Goal: Task Accomplishment & Management: Manage account settings

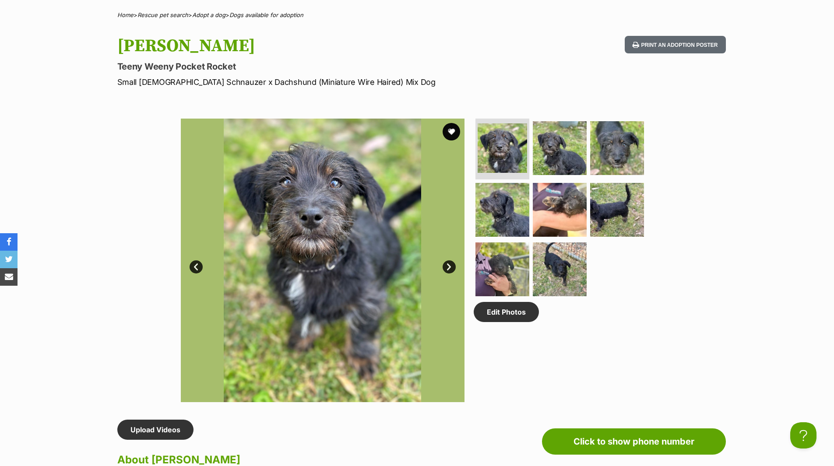
scroll to position [307, 0]
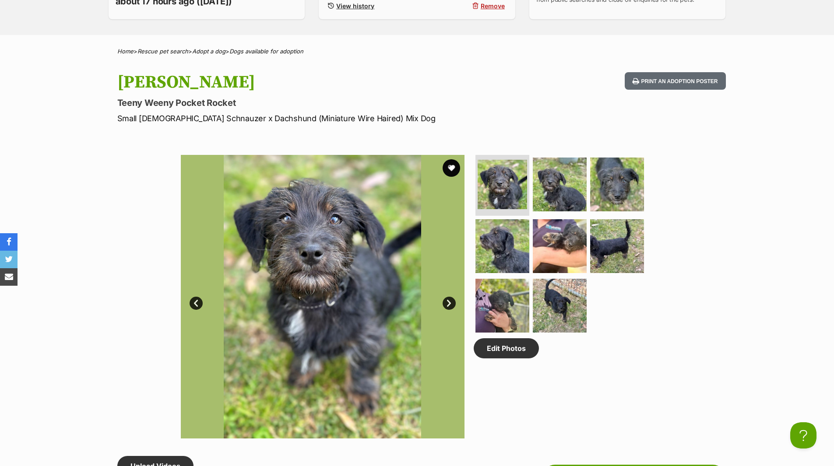
click at [451, 303] on link "Next" at bounding box center [449, 303] width 13 height 13
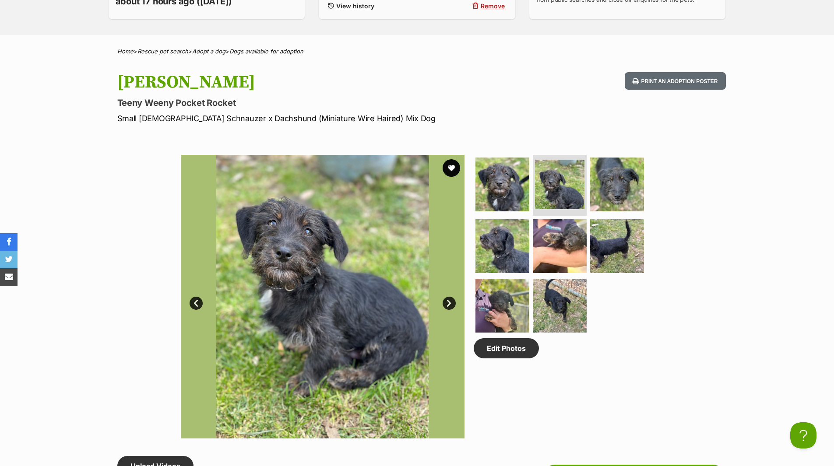
click at [451, 303] on link "Next" at bounding box center [449, 303] width 13 height 13
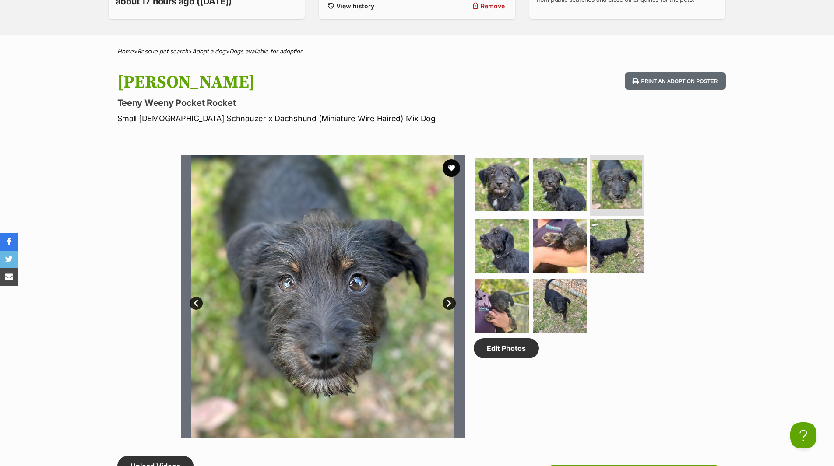
click at [451, 303] on link "Next" at bounding box center [449, 303] width 13 height 13
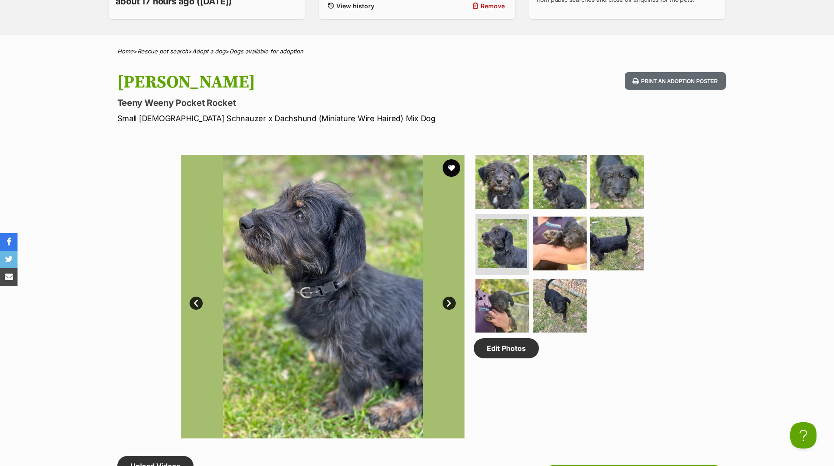
click at [451, 303] on link "Next" at bounding box center [449, 303] width 13 height 13
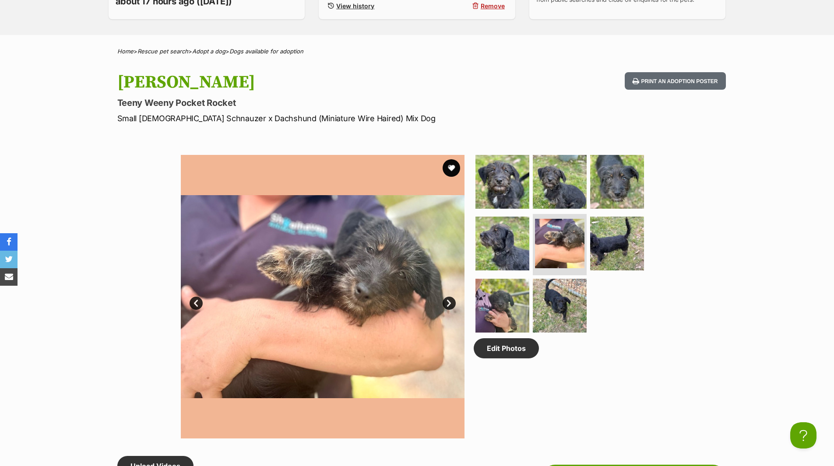
click at [451, 303] on link "Next" at bounding box center [449, 303] width 13 height 13
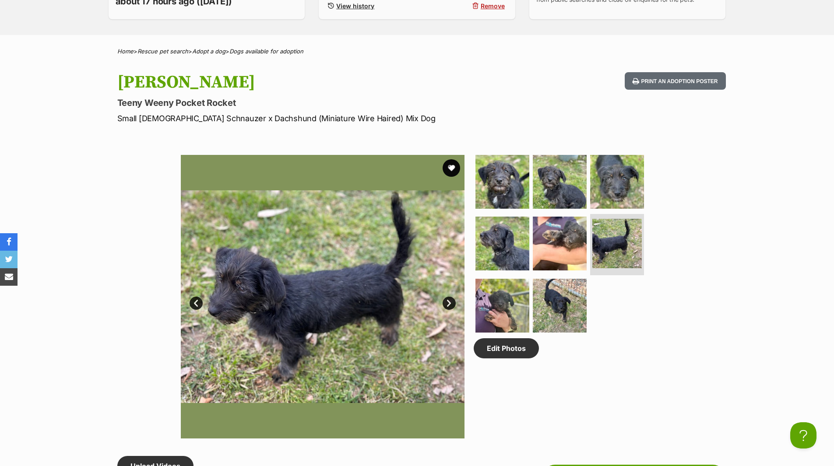
click at [451, 303] on link "Next" at bounding box center [449, 303] width 13 height 13
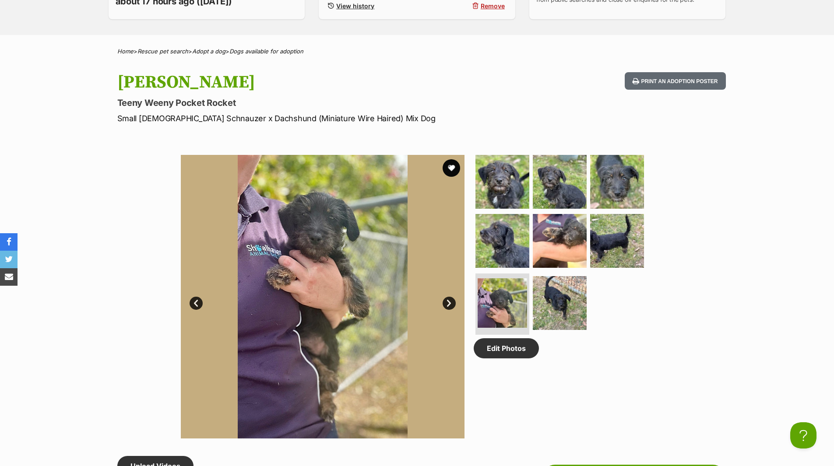
click at [451, 303] on link "Next" at bounding box center [449, 303] width 13 height 13
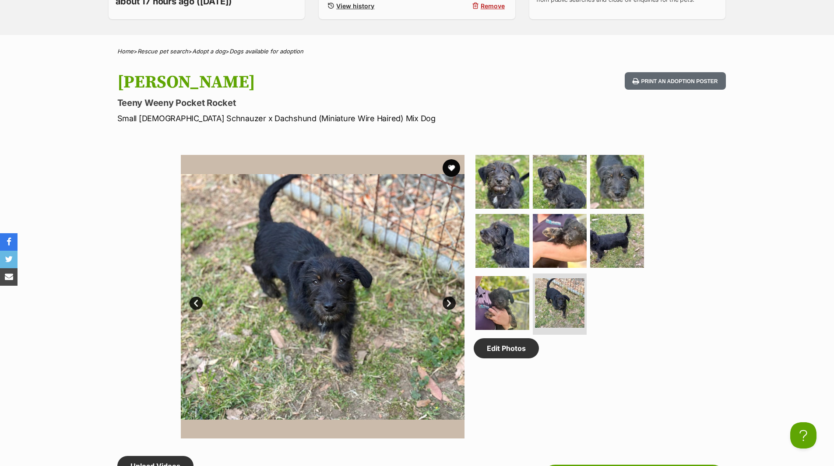
click at [451, 303] on link "Next" at bounding box center [449, 303] width 13 height 13
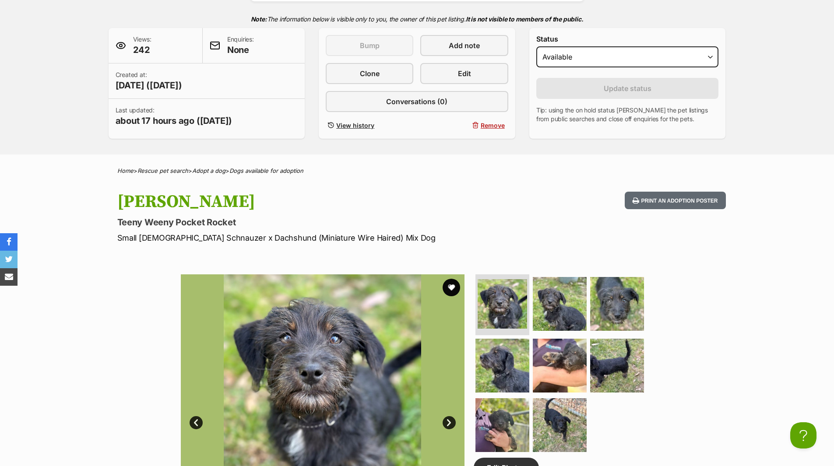
scroll to position [0, 0]
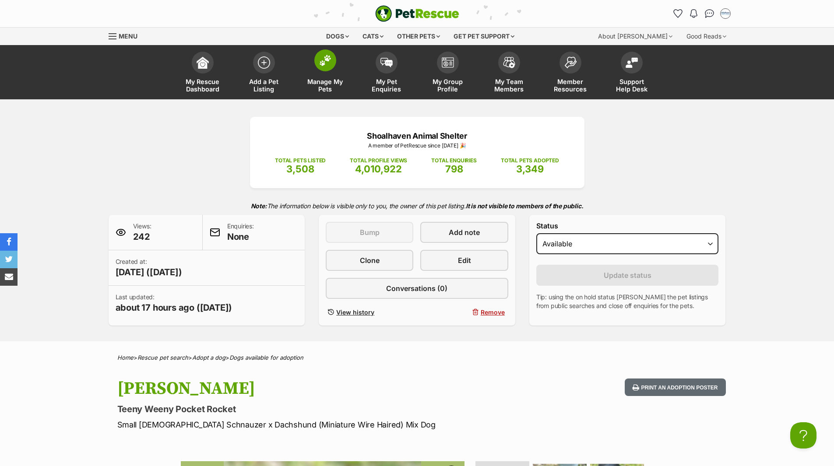
click at [327, 83] on span "Manage My Pets" at bounding box center [325, 85] width 39 height 15
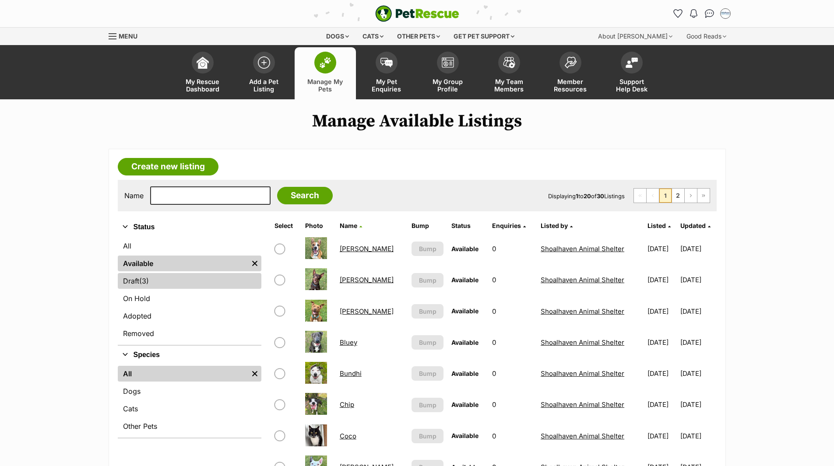
click at [136, 282] on link "Draft (3) Items" at bounding box center [190, 281] width 144 height 16
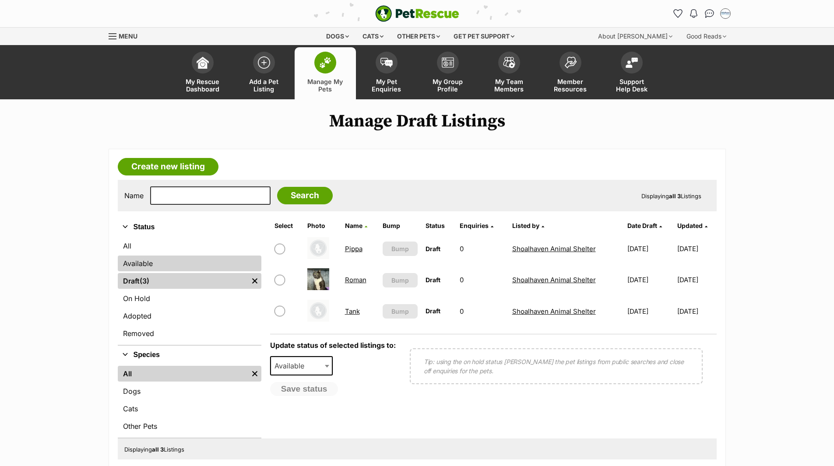
click at [144, 263] on link "Available" at bounding box center [190, 264] width 144 height 16
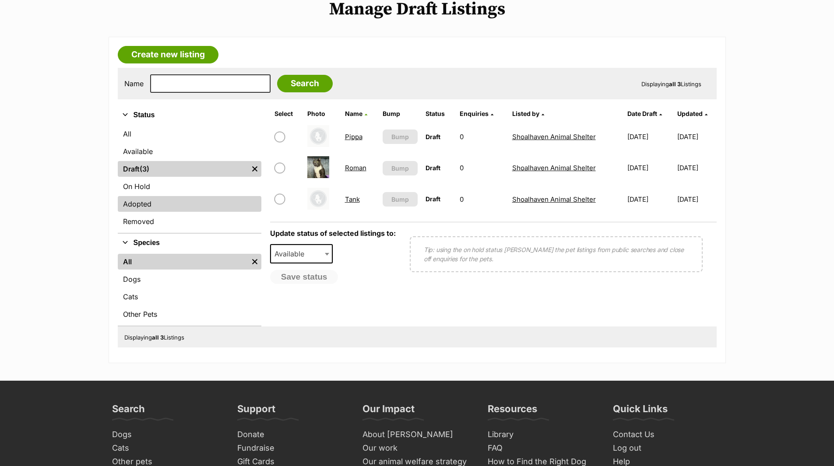
scroll to position [131, 0]
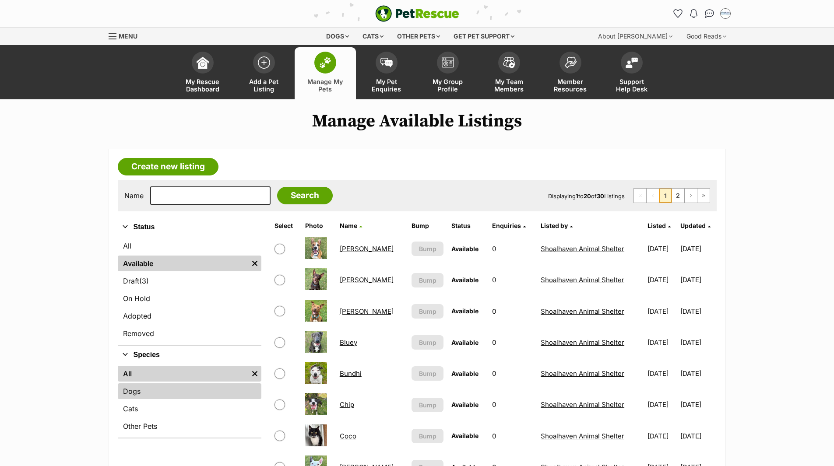
click at [134, 390] on link "Dogs" at bounding box center [190, 392] width 144 height 16
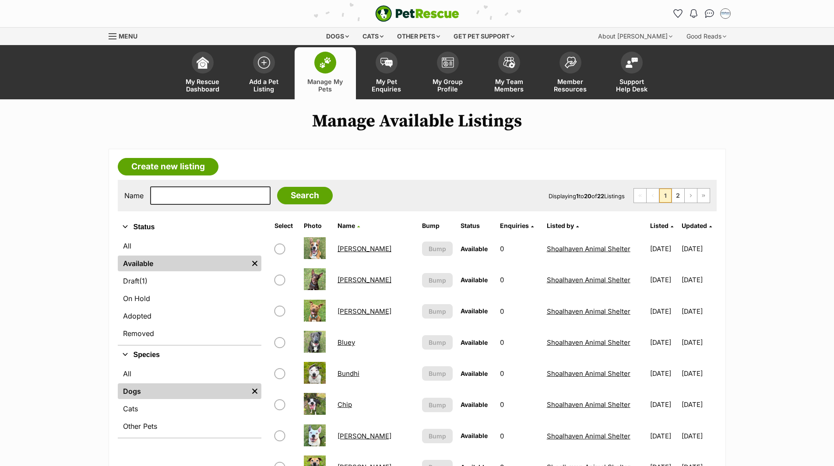
click at [346, 248] on link "Alfie" at bounding box center [365, 249] width 54 height 8
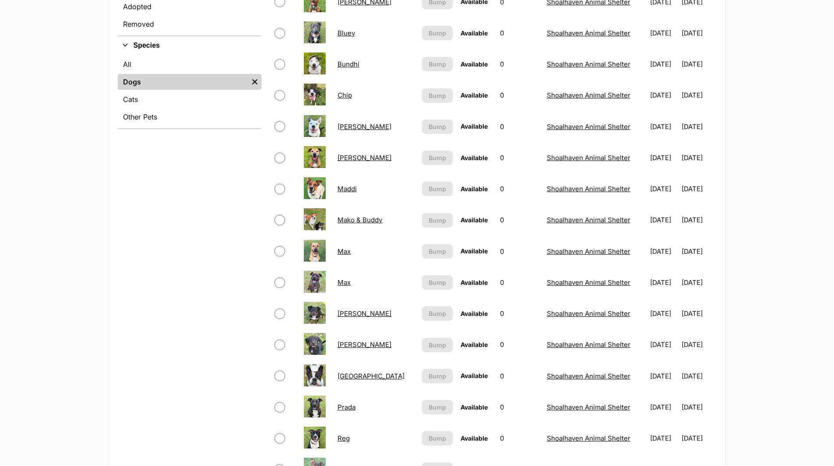
scroll to position [307, 0]
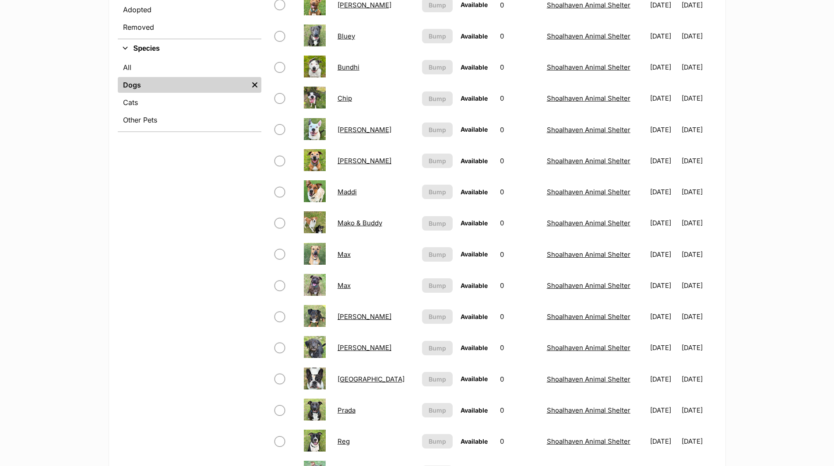
click at [342, 316] on link "[PERSON_NAME]" at bounding box center [365, 317] width 54 height 8
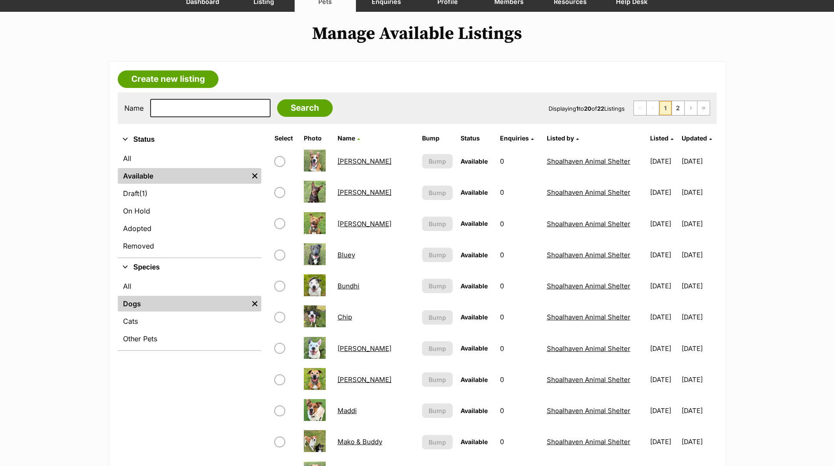
scroll to position [0, 0]
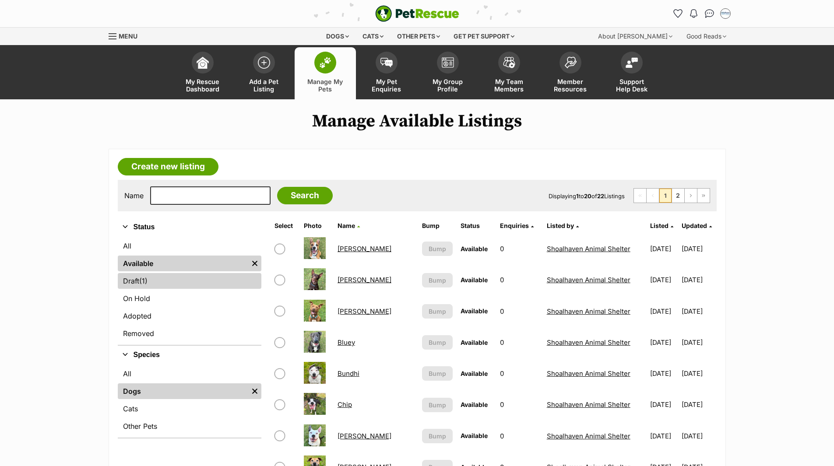
click at [139, 278] on link "Draft (1) Items" at bounding box center [190, 281] width 144 height 16
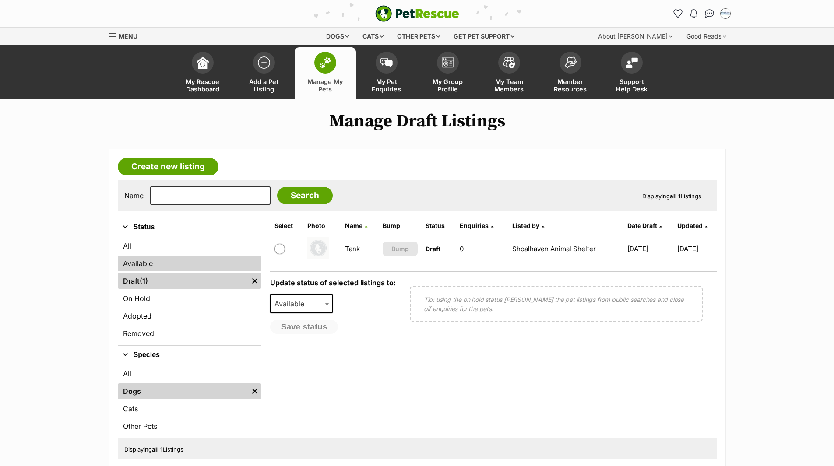
click at [136, 263] on link "Available" at bounding box center [190, 264] width 144 height 16
